Goal: Task Accomplishment & Management: Use online tool/utility

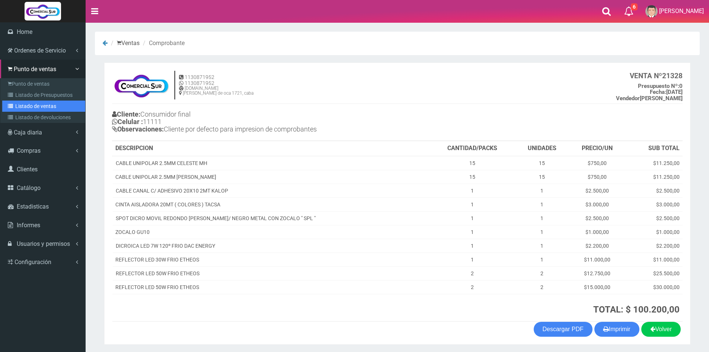
click at [31, 102] on link "Listado de ventas" at bounding box center [43, 105] width 83 height 11
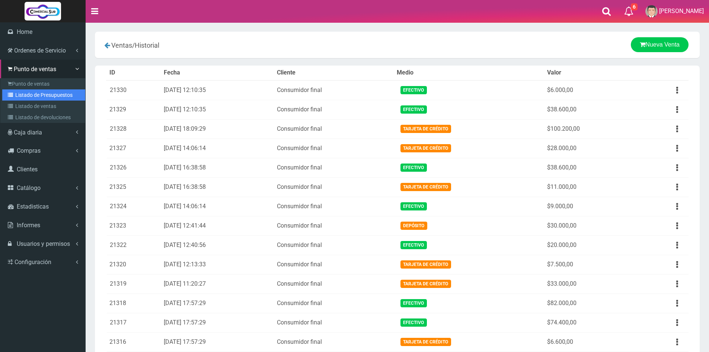
click at [41, 92] on link "Listado de Presupuestos" at bounding box center [43, 94] width 83 height 11
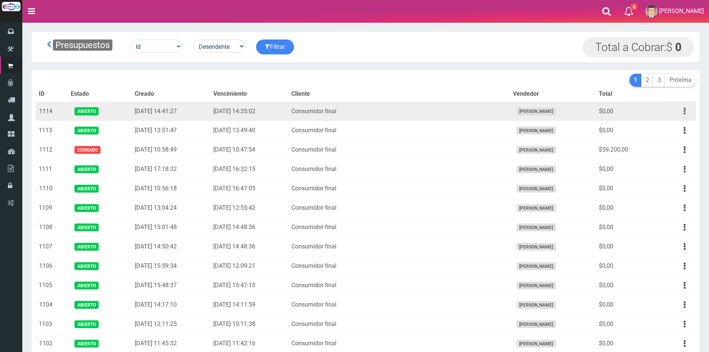
click at [685, 114] on icon "button" at bounding box center [684, 111] width 2 height 13
click at [673, 128] on link "Editar" at bounding box center [663, 129] width 59 height 16
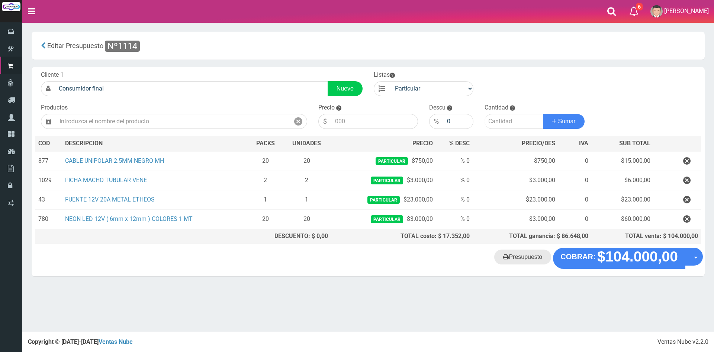
click at [535, 252] on link "Presupuesto" at bounding box center [522, 256] width 57 height 15
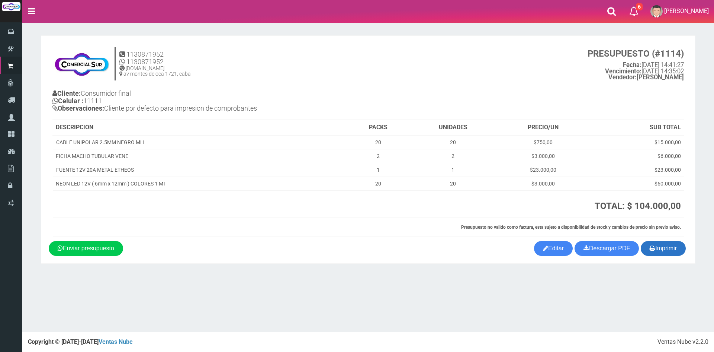
click at [656, 252] on button "Imprimir" at bounding box center [663, 248] width 45 height 15
click at [363, 101] on h4 "Cliente: Consumidor final Celular : 11111 Observaciones: Cliente por defecto pa…" at bounding box center [210, 102] width 316 height 28
